Goal: Task Accomplishment & Management: Manage account settings

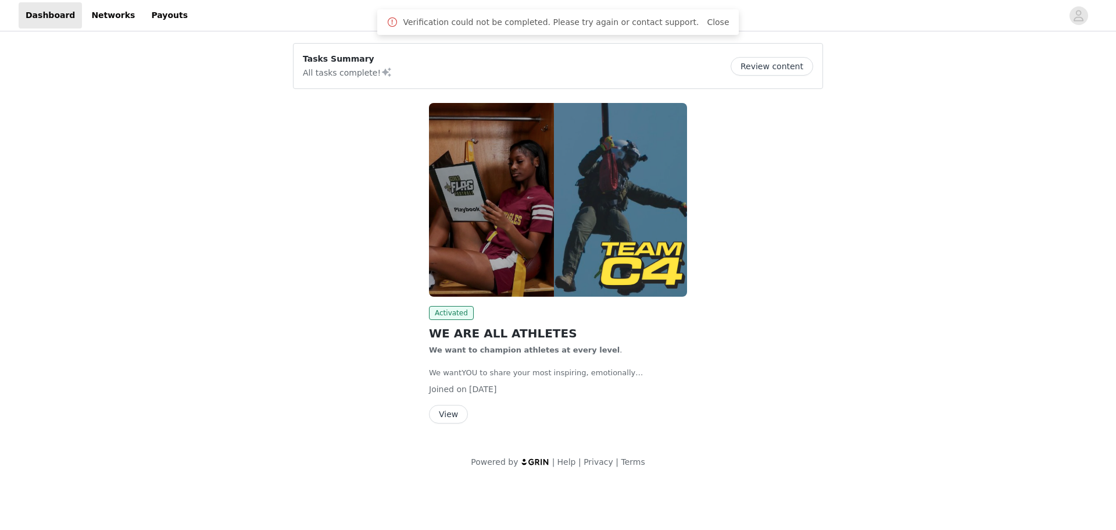
click at [195, 20] on div at bounding box center [629, 15] width 868 height 26
click at [166, 19] on link "Payouts" at bounding box center [169, 15] width 51 height 26
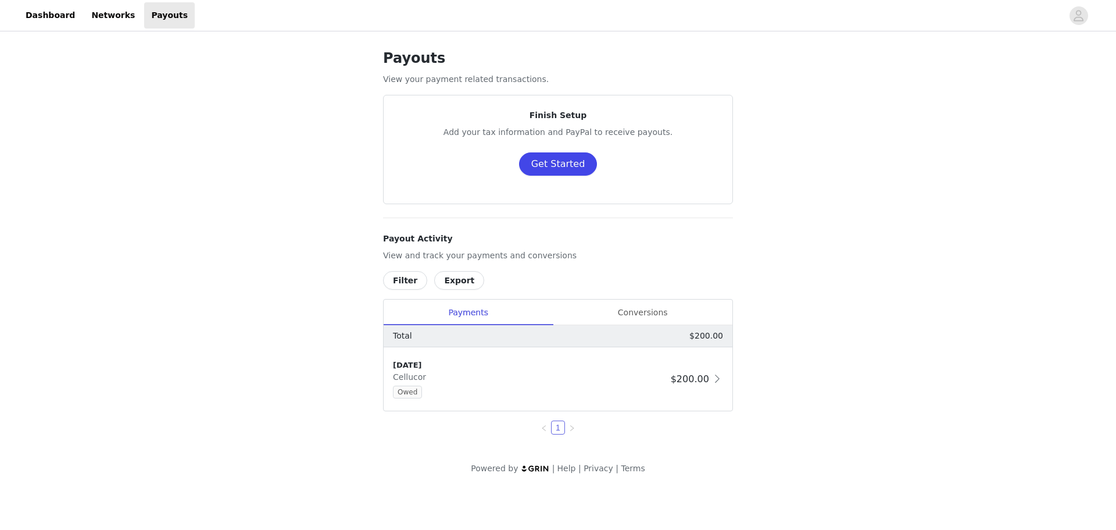
click at [546, 170] on button "Get Started" at bounding box center [558, 163] width 78 height 23
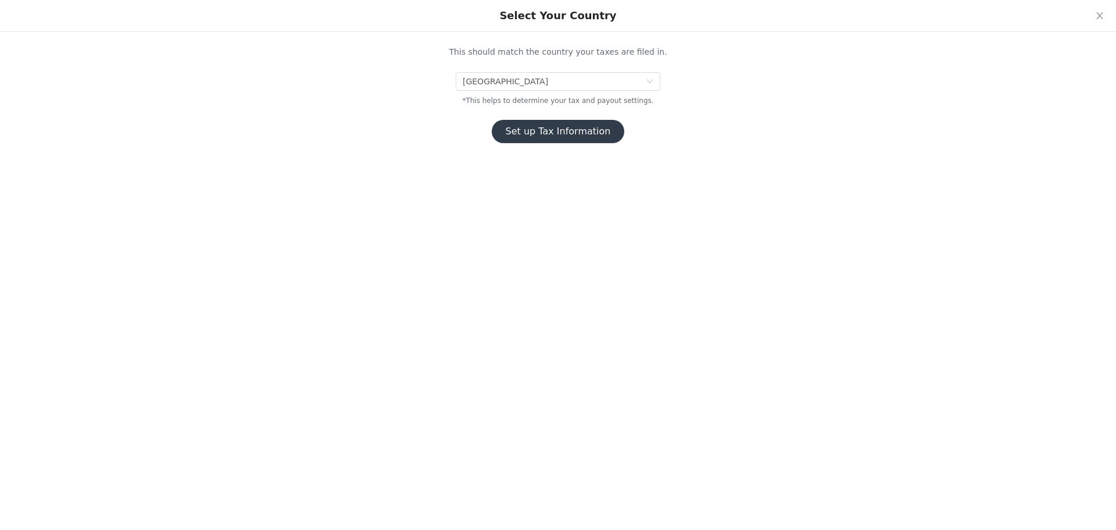
click at [550, 131] on button "Set up Tax Information" at bounding box center [558, 131] width 133 height 23
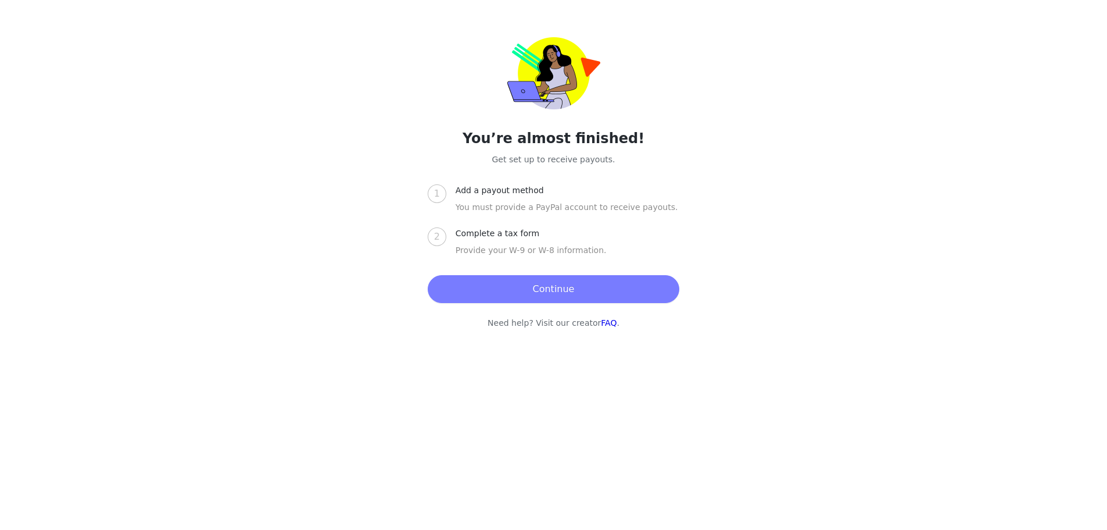
click at [570, 285] on button "Continue" at bounding box center [554, 289] width 252 height 28
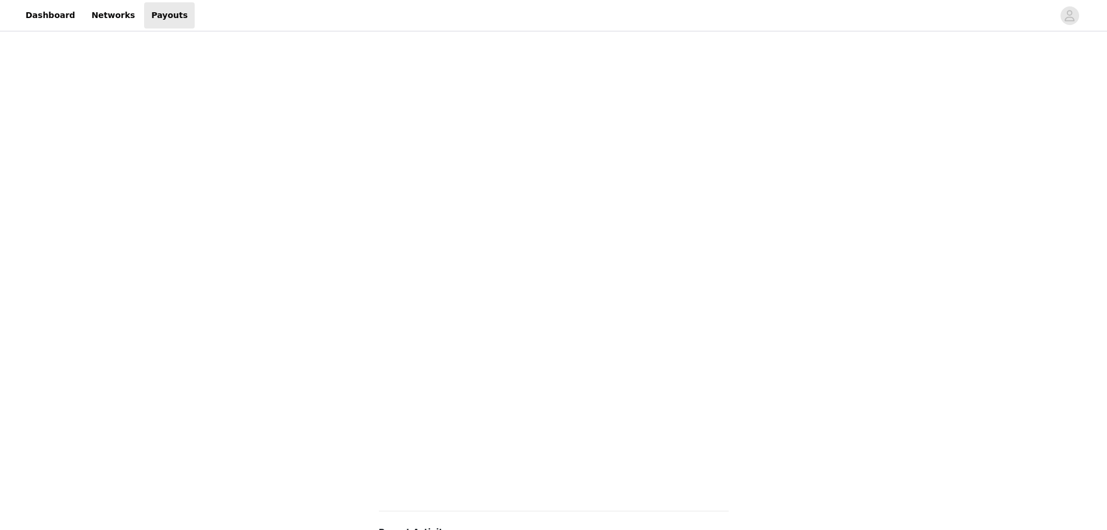
scroll to position [232, 0]
click at [802, 237] on div "Payouts View your payment related transactions. Payout Activity View and track …" at bounding box center [553, 267] width 1107 height 933
click at [906, 260] on div "Payouts View your payment related transactions. Payout Activity View and track …" at bounding box center [553, 391] width 1107 height 948
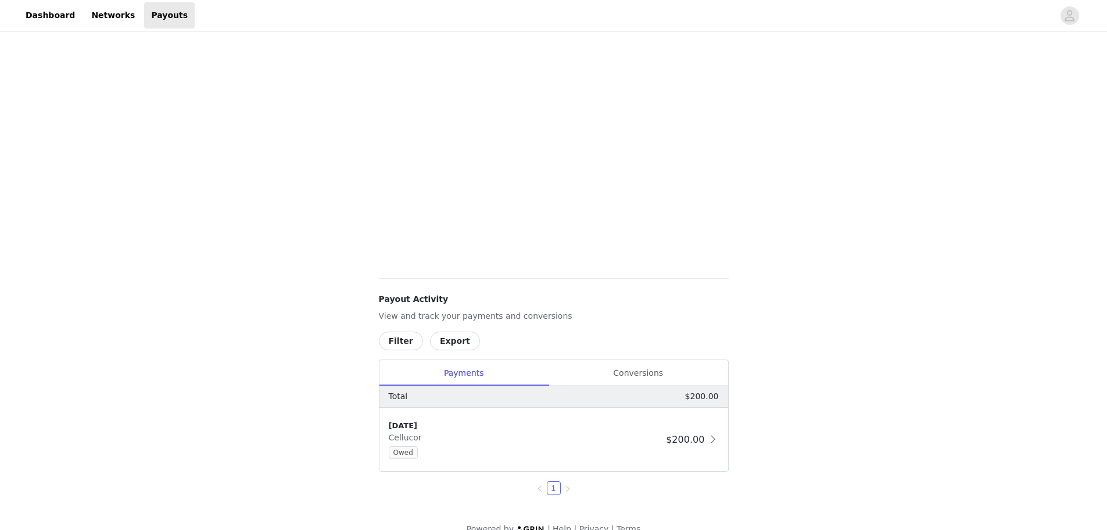
scroll to position [400, 0]
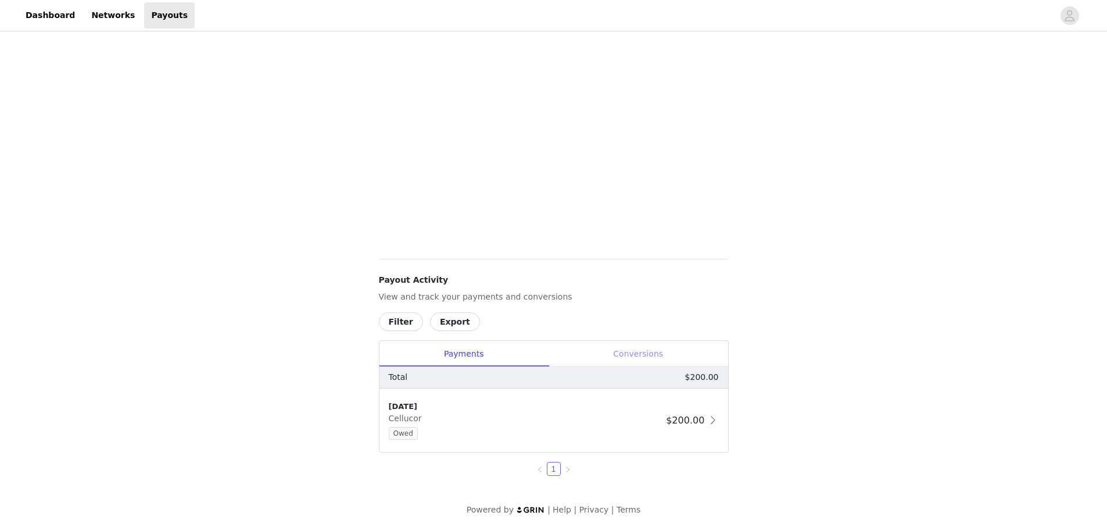
click at [625, 343] on div "Conversions" at bounding box center [639, 354] width 180 height 26
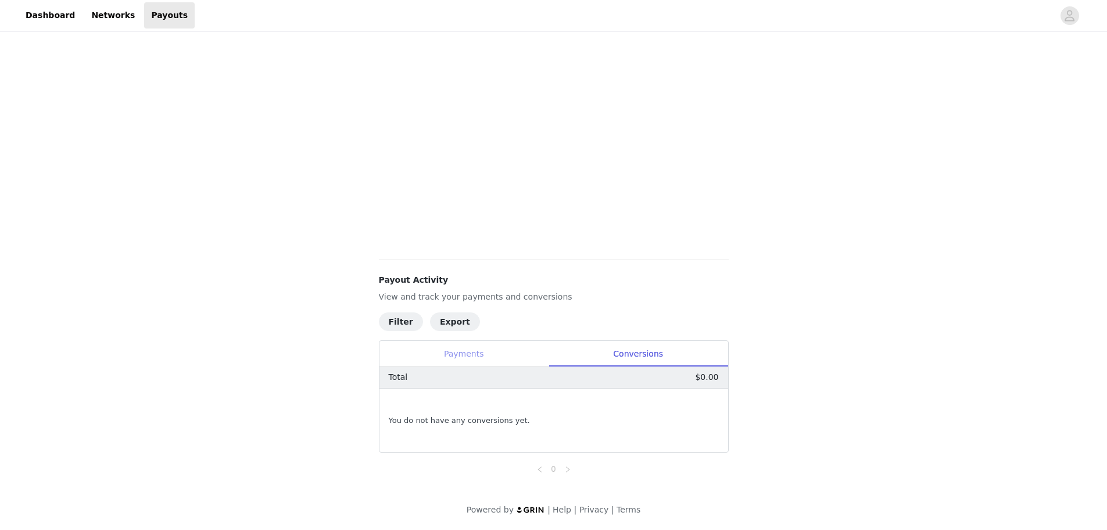
click at [521, 346] on div "Payments" at bounding box center [464, 354] width 169 height 26
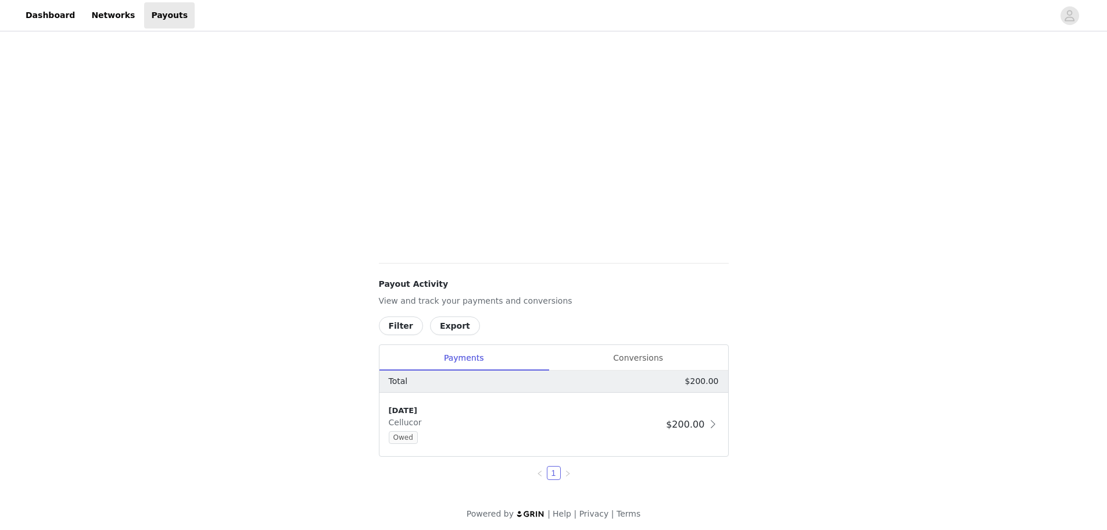
scroll to position [168, 0]
click at [502, 415] on div "[DATE] Cellucor Owed" at bounding box center [525, 419] width 273 height 39
